Goal: Find specific fact: Find contact information

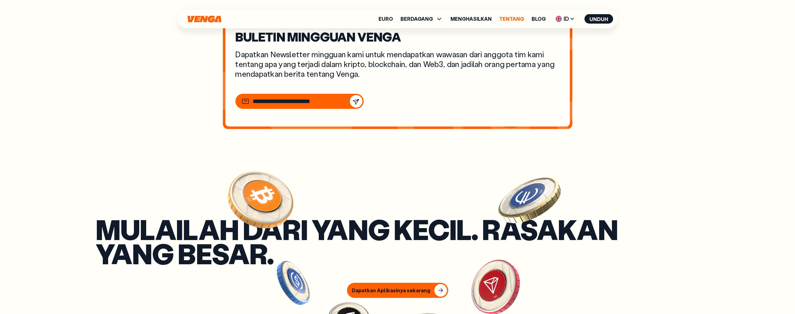
scroll to position [2503, 0]
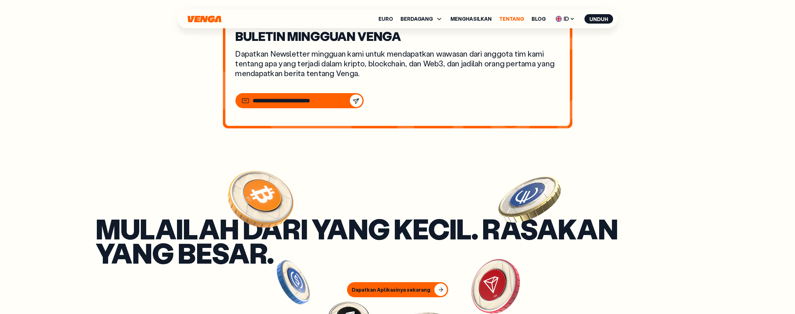
click at [514, 16] on font "Tentang" at bounding box center [511, 18] width 25 height 7
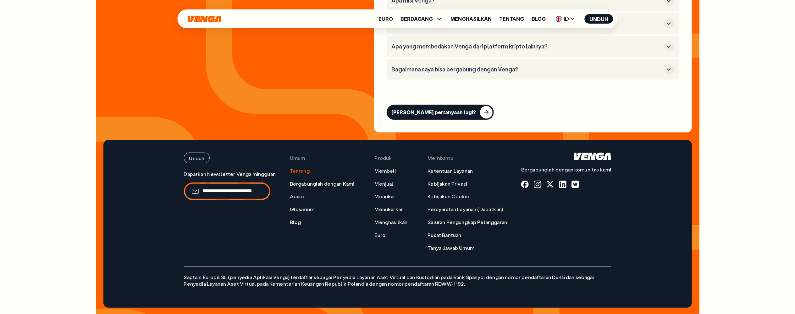
scroll to position [2672, 0]
drag, startPoint x: 519, startPoint y: 227, endPoint x: 526, endPoint y: 233, distance: 8.9
click at [526, 233] on div "Unduh Bergabunglah dengan komunitas [DEMOGRAPHIC_DATA]" at bounding box center [566, 201] width 90 height 98
click at [570, 18] on span "ID" at bounding box center [565, 19] width 24 height 10
click at [555, 31] on font "Bahasa Inggris" at bounding box center [542, 32] width 30 height 6
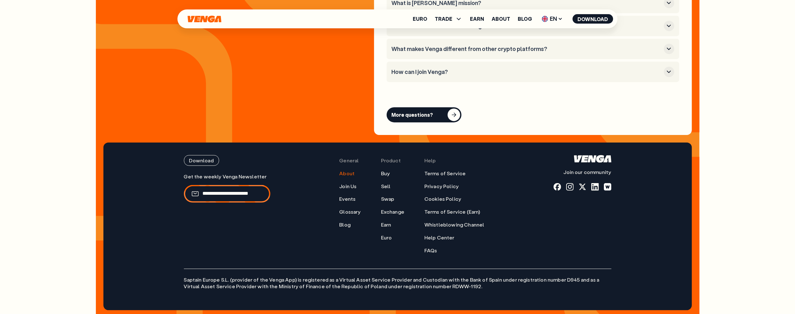
scroll to position [2526, 0]
click at [501, 17] on link "About" at bounding box center [501, 18] width 19 height 5
click at [450, 171] on link "Terms of Service" at bounding box center [444, 173] width 41 height 7
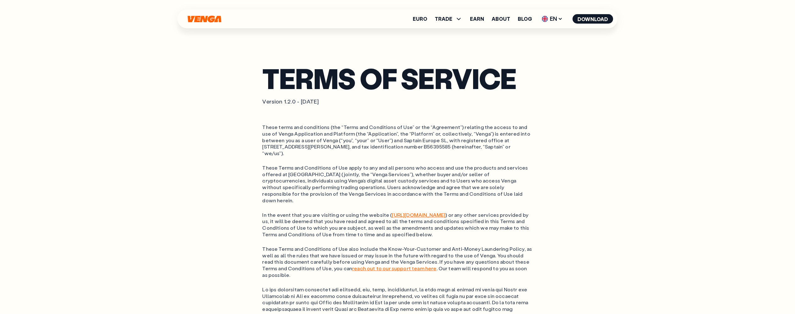
click at [486, 140] on ol "These terms and conditions (the “Terms and Conditions of Use” or the “Agreement…" at bounding box center [397, 140] width 270 height 33
drag, startPoint x: 481, startPoint y: 137, endPoint x: 527, endPoint y: 141, distance: 46.1
click at [527, 141] on ol "These terms and conditions (the “Terms and Conditions of Use” or the “Agreement…" at bounding box center [397, 140] width 270 height 33
copy ol "[GEOGRAPHIC_DATA][PERSON_NAME],"
click at [306, 147] on ol "These terms and conditions (the “Terms and Conditions of Use” or the “Agreement…" at bounding box center [397, 140] width 270 height 33
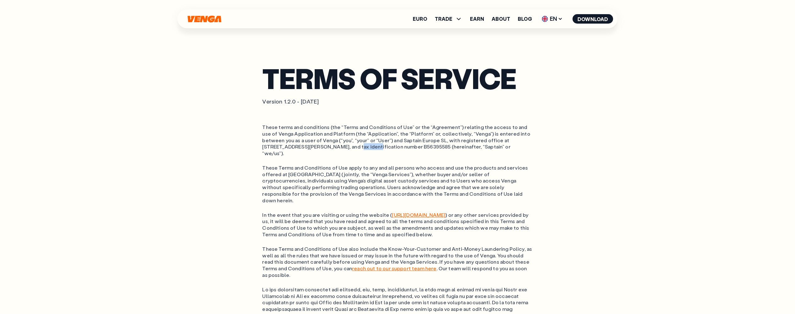
click at [306, 147] on ol "These terms and conditions (the “Terms and Conditions of Use” or the “Agreement…" at bounding box center [397, 140] width 270 height 33
copy ol "[GEOGRAPHIC_DATA]"
drag, startPoint x: 479, startPoint y: 140, endPoint x: 277, endPoint y: 145, distance: 201.8
click at [277, 145] on ol "These terms and conditions (the “Terms and Conditions of Use” or the “Agreement…" at bounding box center [397, 140] width 270 height 33
copy ol "[STREET_ADDRESS][PERSON_NAME],"
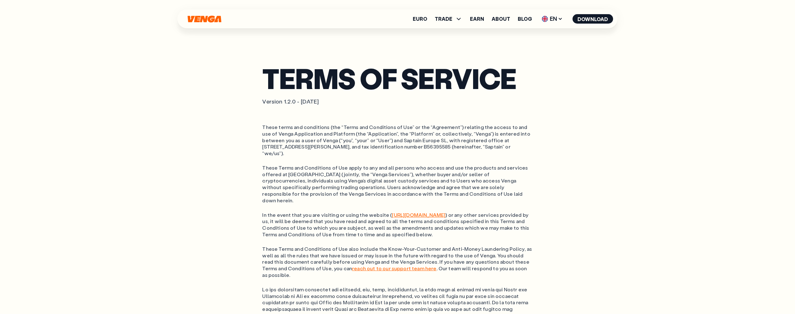
click at [281, 145] on ol "These terms and conditions (the “Terms and Conditions of Use” or the “Agreement…" at bounding box center [397, 140] width 270 height 33
copy ol "46001"
